Goal: Communication & Community: Answer question/provide support

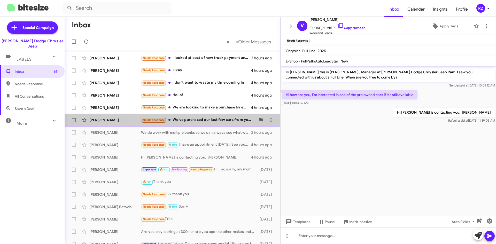
click at [194, 121] on div "Needs Response We've purchased our last few cars from you and would have liked …" at bounding box center [198, 120] width 114 height 6
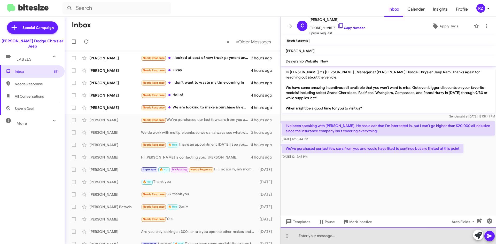
click at [297, 235] on div at bounding box center [388, 236] width 215 height 17
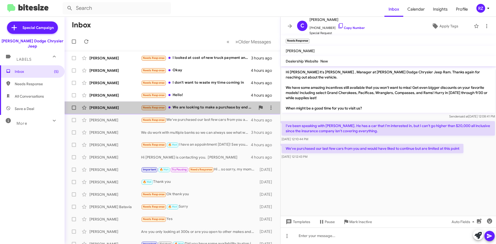
click at [204, 110] on div "Needs Response We are looking to make a purchase by end of calendar year, looki…" at bounding box center [198, 108] width 114 height 6
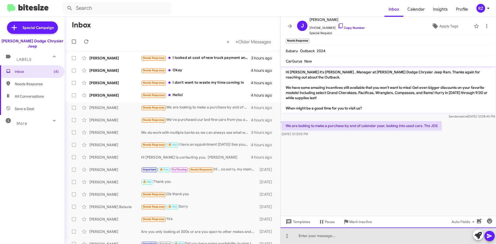
click at [337, 239] on div at bounding box center [388, 236] width 215 height 17
click at [319, 236] on div "Hi [PERSON_NAME], Thnk you for the info. Keep us in mind.." at bounding box center [388, 236] width 215 height 17
click at [383, 236] on div "Hi [PERSON_NAME], Thank you for the info. Keep us in mind.." at bounding box center [388, 236] width 215 height 17
click at [387, 236] on div "Hi [PERSON_NAME], Thank you for the info. Keep us in mind.." at bounding box center [388, 236] width 215 height 17
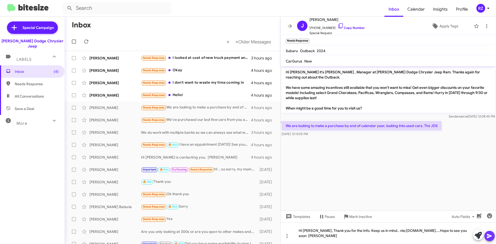
click at [490, 236] on icon at bounding box center [489, 236] width 5 height 4
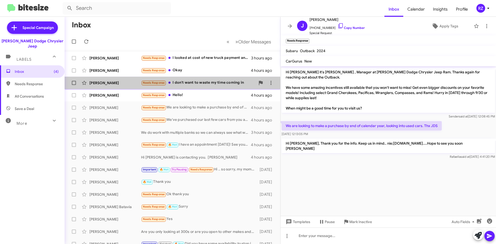
click at [189, 84] on div "Needs Response I don't want to waste my time coming in" at bounding box center [198, 83] width 114 height 6
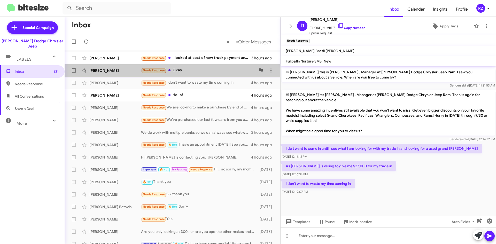
click at [206, 73] on div "Needs Response Okay" at bounding box center [198, 70] width 114 height 6
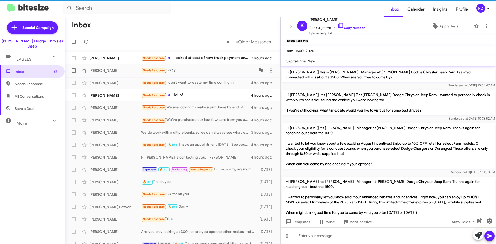
scroll to position [304, 0]
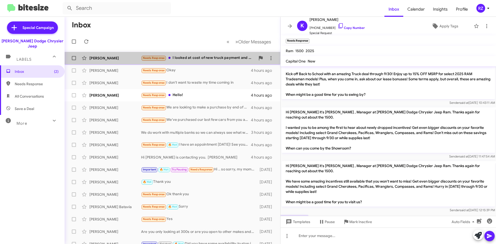
click at [220, 61] on div "[PERSON_NAME] Needs Response I looked at cost of new truck payment and what I o…" at bounding box center [172, 58] width 207 height 10
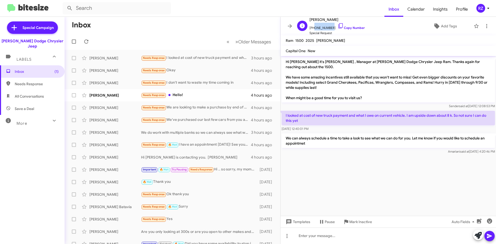
drag, startPoint x: 329, startPoint y: 27, endPoint x: 312, endPoint y: 29, distance: 16.9
click at [312, 29] on span "[PHONE_NUMBER] Copy Number" at bounding box center [336, 27] width 55 height 8
copy span "9738796932"
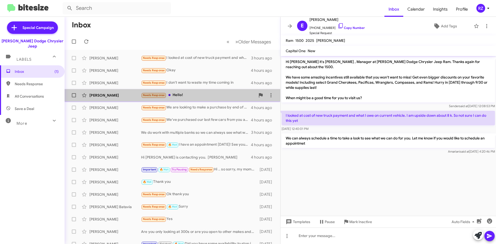
click at [220, 94] on div "Needs Response Hello!" at bounding box center [198, 95] width 114 height 6
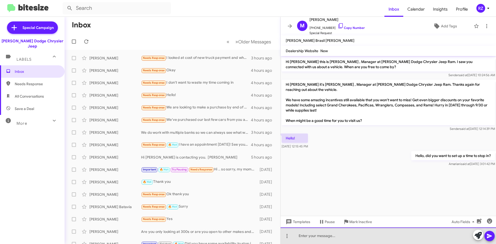
click at [319, 235] on div at bounding box center [388, 236] width 215 height 17
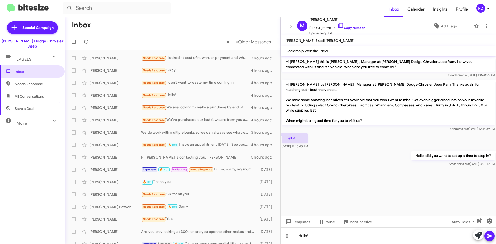
click at [491, 235] on icon at bounding box center [489, 236] width 6 height 6
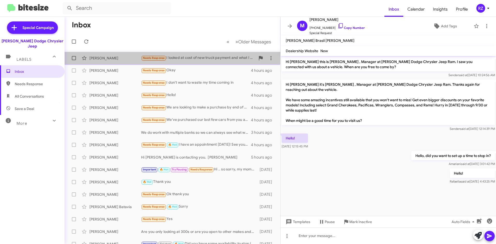
click at [176, 59] on div "Needs Response I looked at cost of new truck payment and what I owe on current …" at bounding box center [198, 58] width 114 height 6
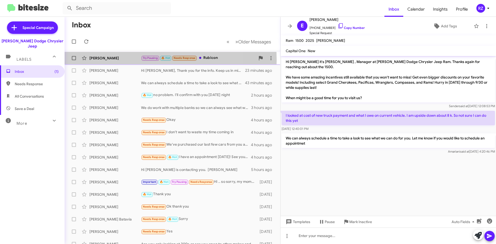
click at [129, 60] on div "[PERSON_NAME]" at bounding box center [115, 58] width 52 height 5
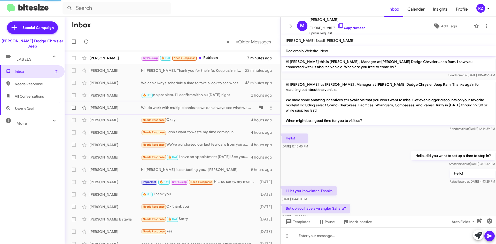
scroll to position [164, 0]
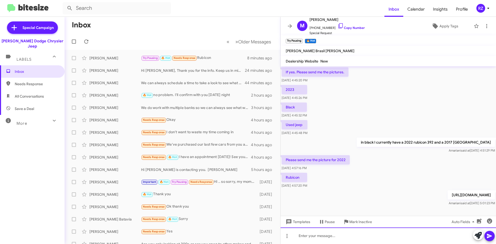
click at [307, 236] on div at bounding box center [388, 236] width 215 height 17
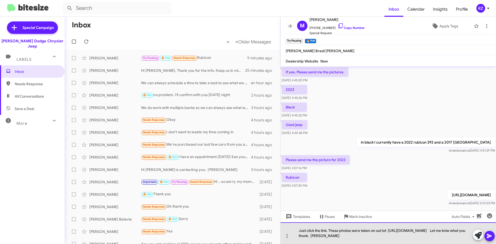
click at [390, 235] on div "Just click the link. These photos were taken on out lot [URL][DOMAIN_NAME] Let …" at bounding box center [388, 233] width 215 height 22
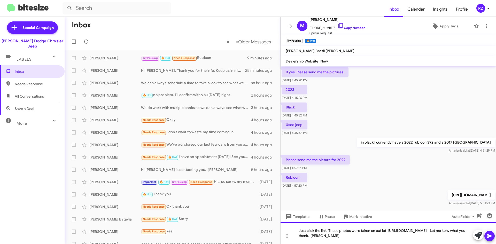
click at [416, 237] on div "Just click the link. These photos were taken on out lot [URL][DOMAIN_NAME] Let …" at bounding box center [388, 233] width 215 height 22
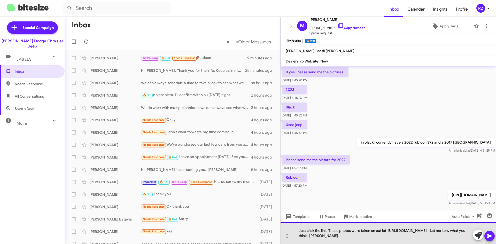
click at [389, 236] on div "Just click the link. These photos were taken on out lot [URL][DOMAIN_NAME] Let …" at bounding box center [388, 233] width 215 height 22
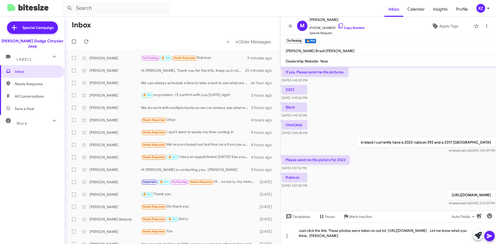
click at [492, 234] on icon at bounding box center [489, 236] width 6 height 6
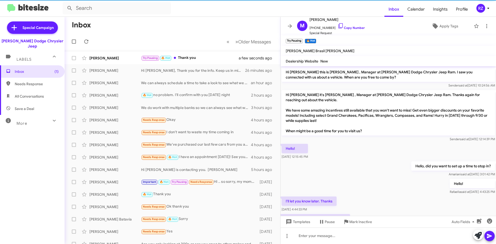
scroll to position [218, 0]
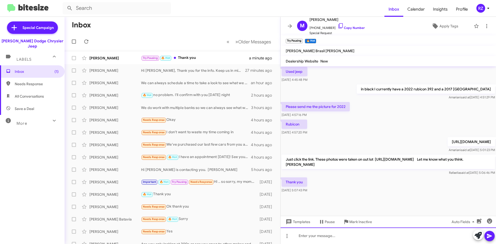
click at [307, 236] on div at bounding box center [388, 236] width 215 height 17
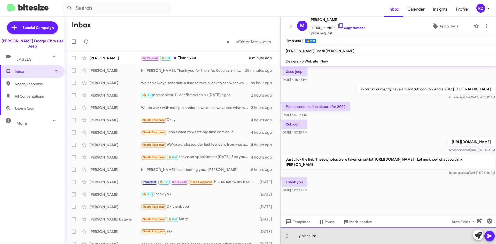
click at [299, 235] on div "y pleasure" at bounding box center [388, 236] width 215 height 17
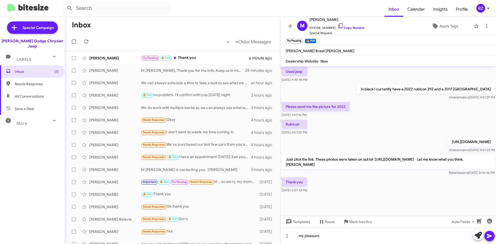
click at [487, 234] on icon at bounding box center [489, 236] width 6 height 6
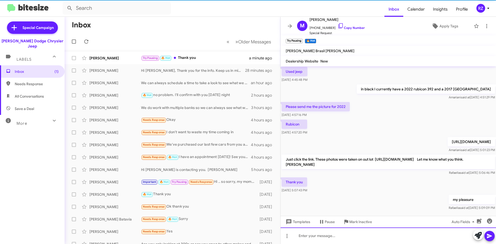
scroll to position [236, 0]
